Goal: Transaction & Acquisition: Purchase product/service

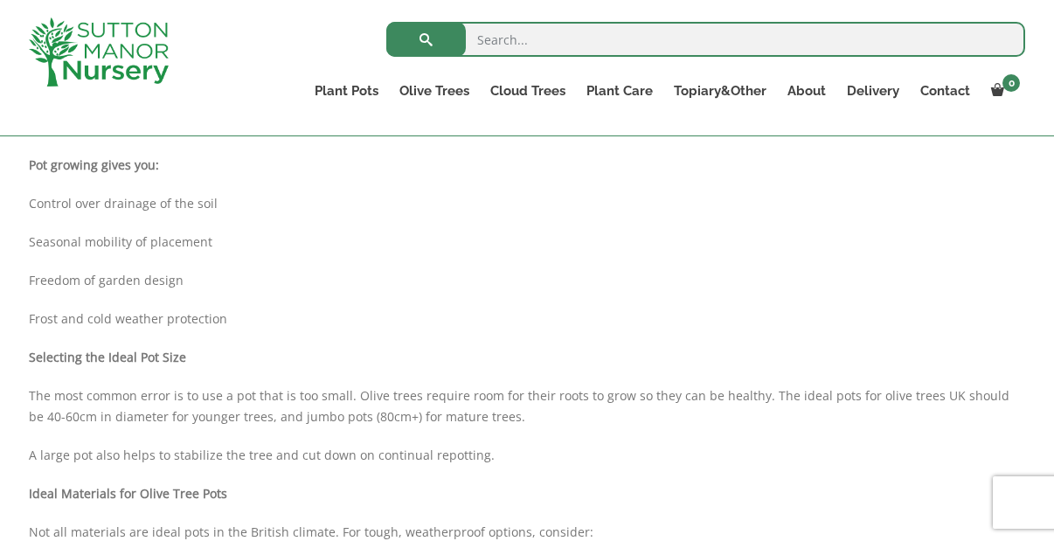
scroll to position [640, 0]
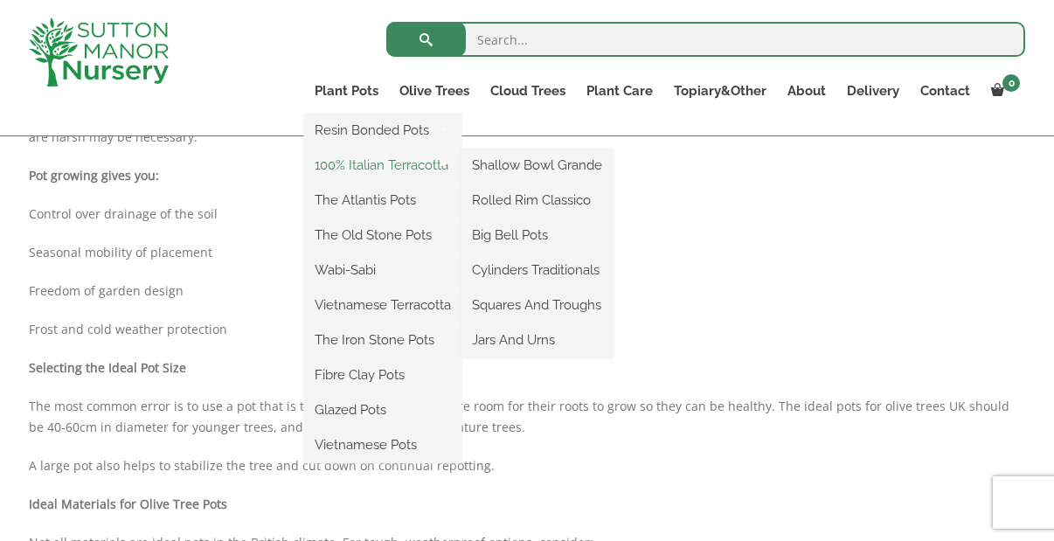
click at [365, 170] on link "100% Italian Terracotta" at bounding box center [382, 165] width 157 height 26
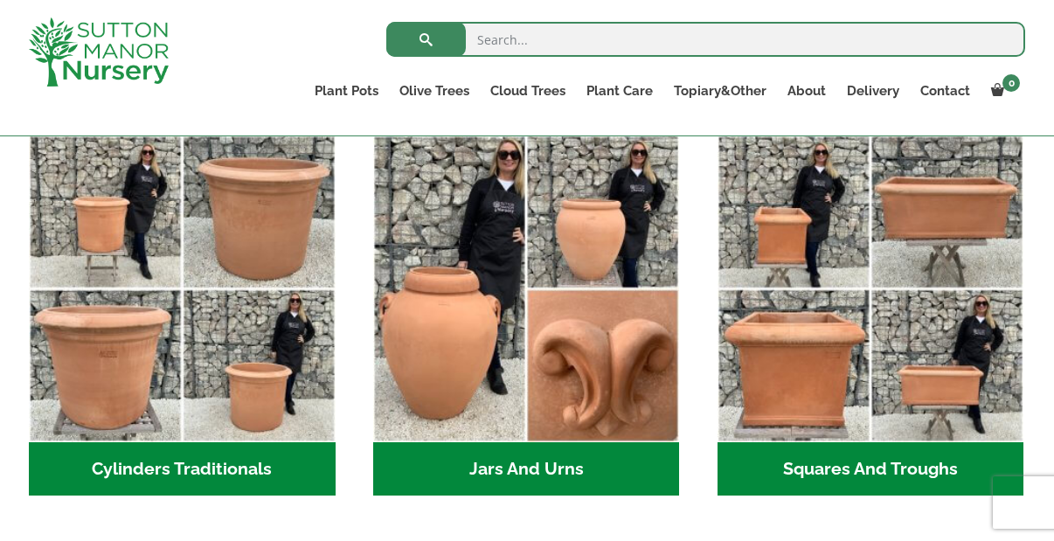
scroll to position [969, 0]
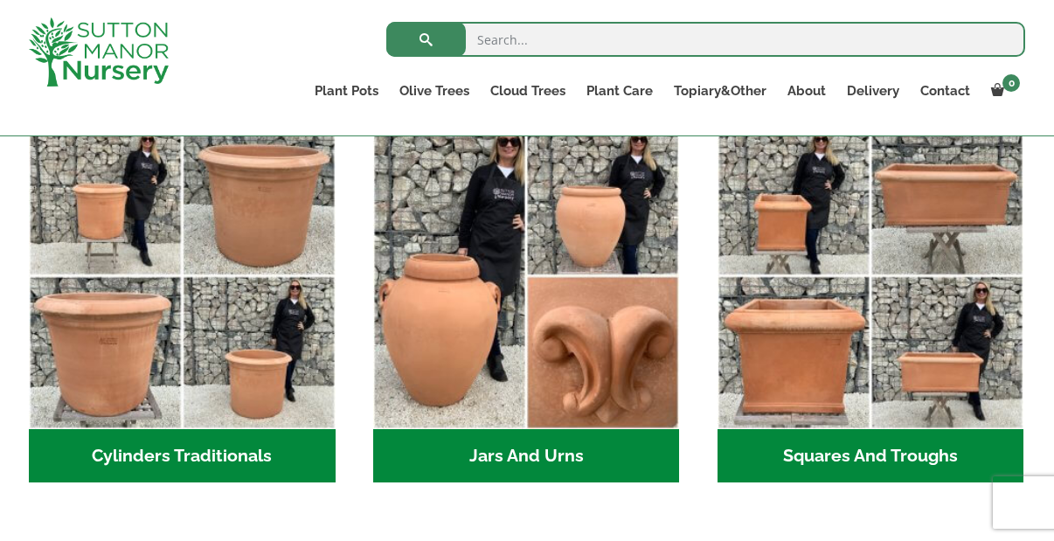
click at [180, 455] on h2 "Cylinders Traditionals (2)" at bounding box center [182, 456] width 307 height 54
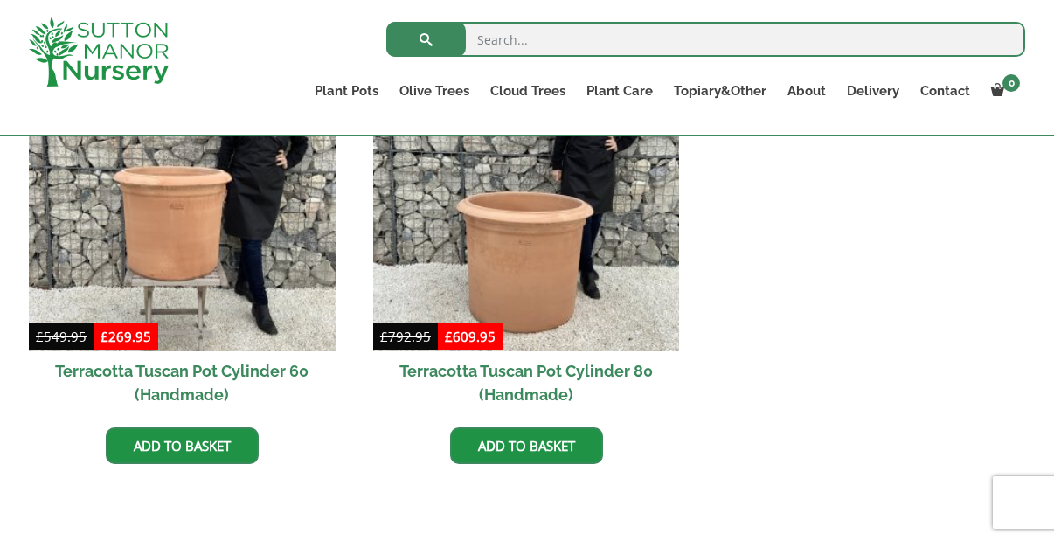
scroll to position [892, 0]
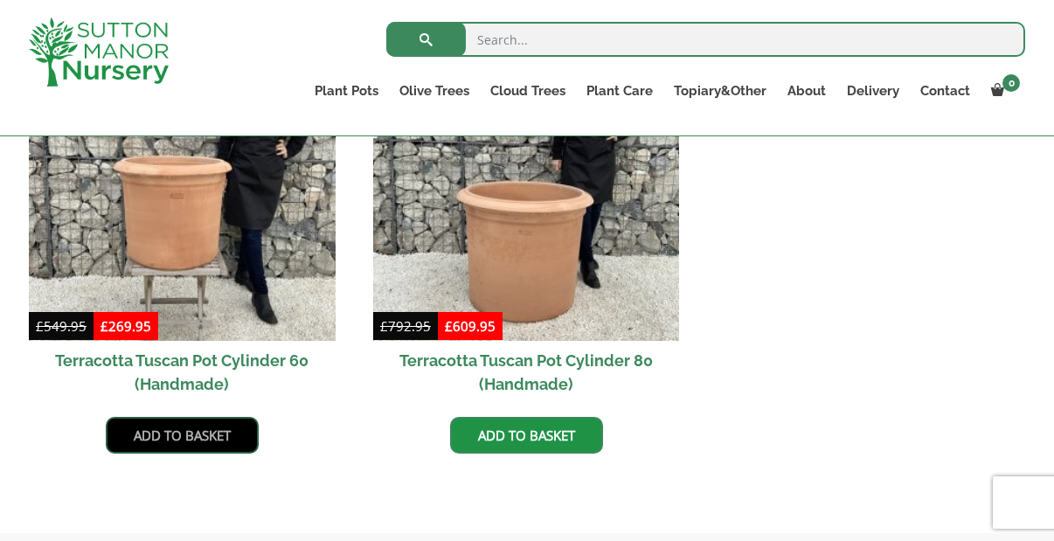
click at [170, 437] on link "Add to basket" at bounding box center [182, 435] width 153 height 37
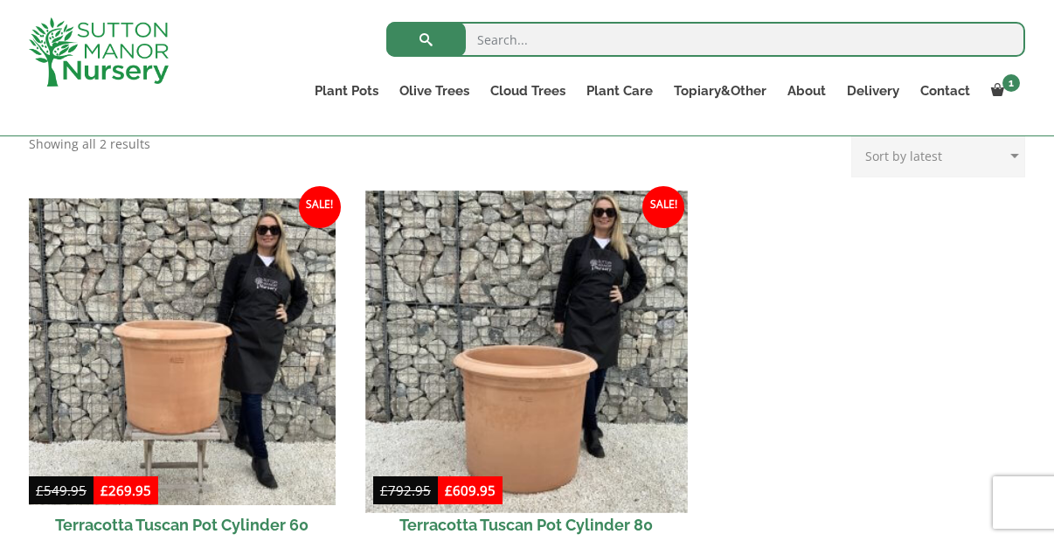
scroll to position [809, 0]
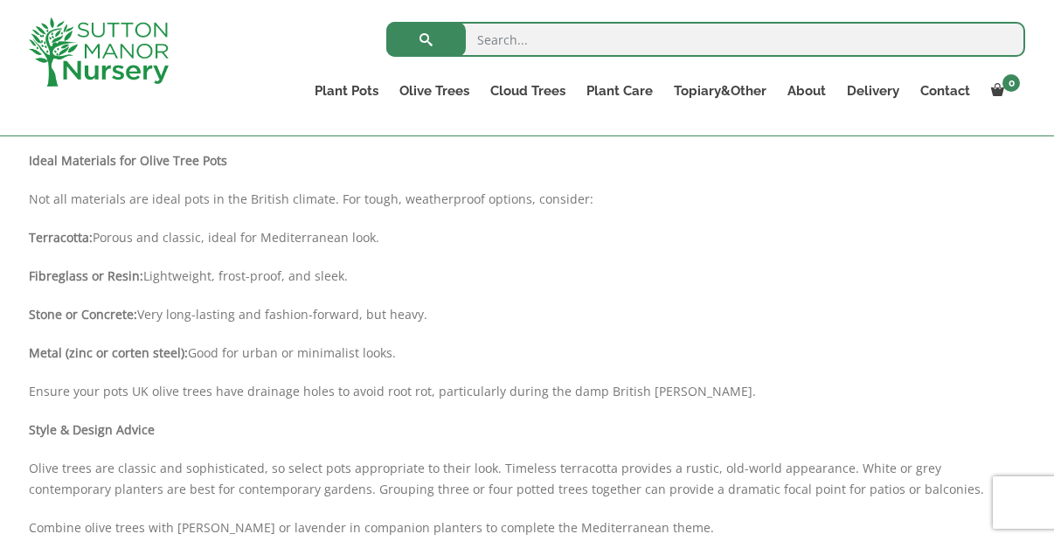
scroll to position [990, 0]
